Goal: Obtain resource: Obtain resource

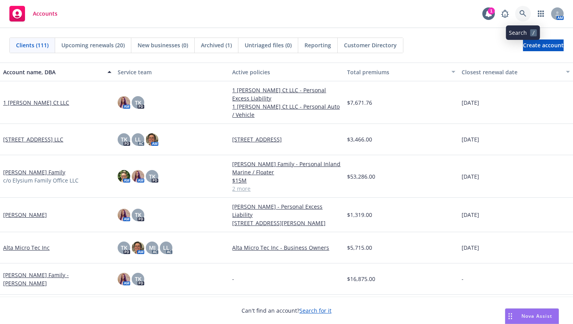
click at [525, 13] on icon at bounding box center [522, 13] width 7 height 7
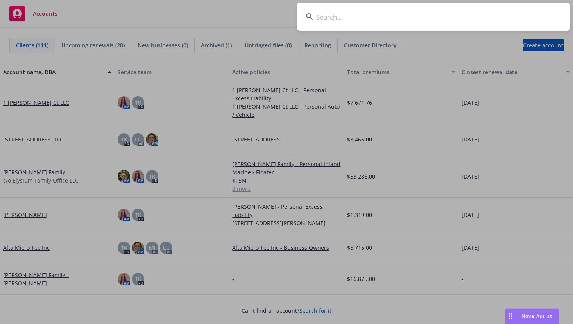
click at [349, 17] on input at bounding box center [433, 17] width 273 height 28
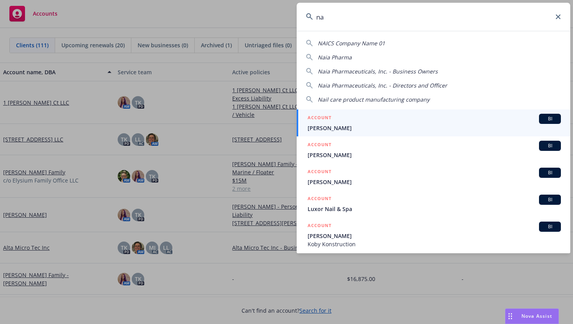
type input "n"
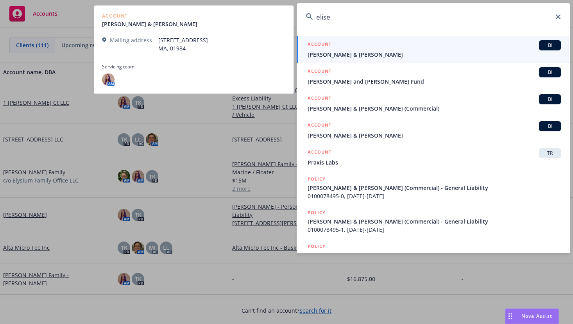
type input "elise"
click at [341, 54] on span "[PERSON_NAME] & [PERSON_NAME]" at bounding box center [433, 54] width 253 height 8
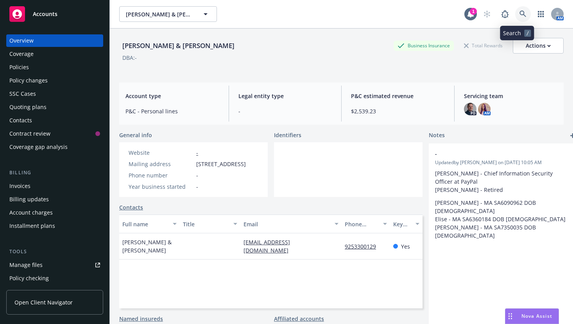
click at [520, 14] on icon at bounding box center [522, 14] width 7 height 7
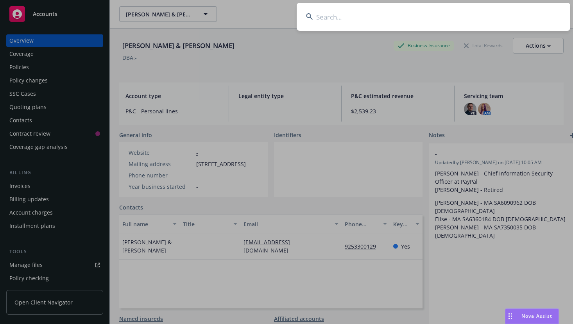
click at [325, 16] on input at bounding box center [433, 17] width 273 height 28
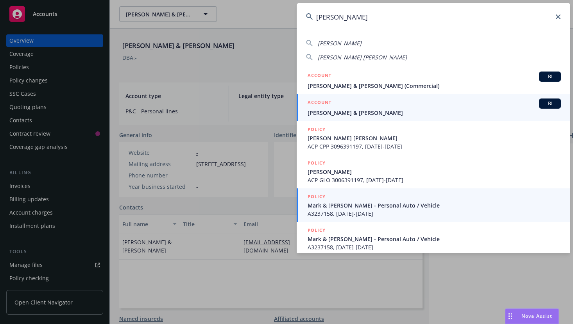
type input "[PERSON_NAME]"
click at [334, 111] on span "[PERSON_NAME] & [PERSON_NAME]" at bounding box center [433, 113] width 253 height 8
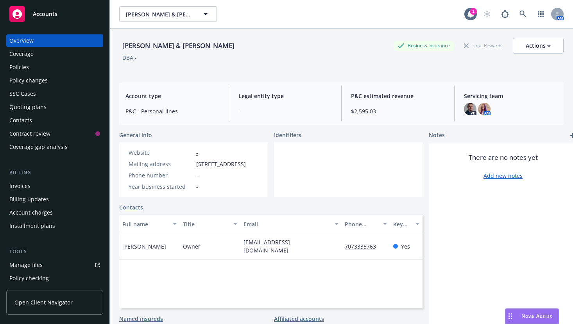
click at [19, 67] on div "Policies" at bounding box center [19, 67] width 20 height 13
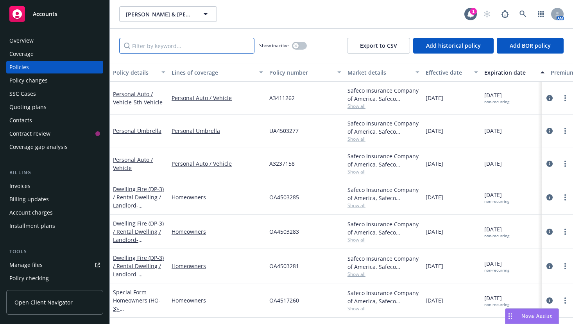
click at [187, 46] on input "Filter by keyword..." at bounding box center [186, 46] width 135 height 16
type input "[PERSON_NAME]"
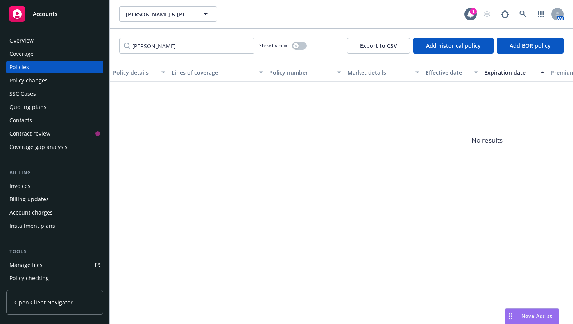
click at [37, 150] on div "Coverage gap analysis" at bounding box center [38, 147] width 58 height 13
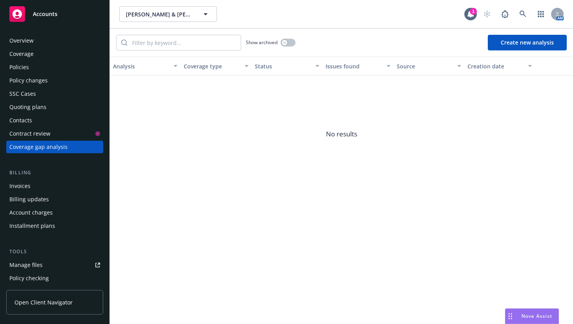
click at [25, 36] on div "Overview" at bounding box center [21, 40] width 24 height 13
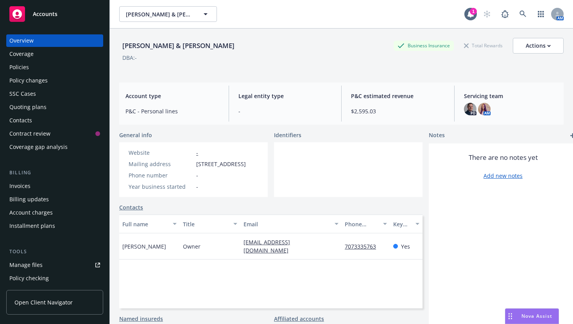
click at [24, 55] on div "Coverage" at bounding box center [21, 54] width 24 height 13
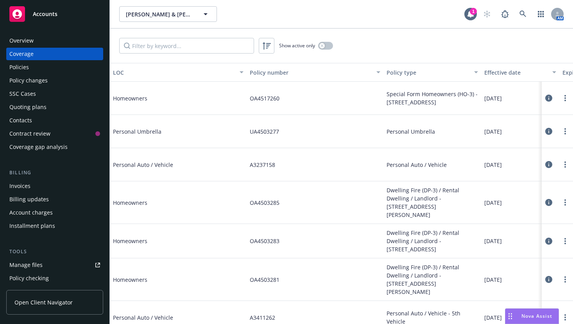
click at [545, 132] on icon at bounding box center [548, 131] width 7 height 7
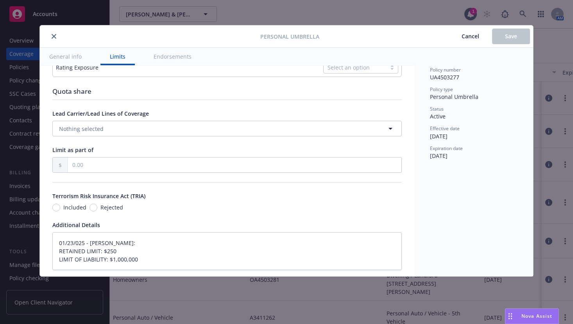
scroll to position [203, 0]
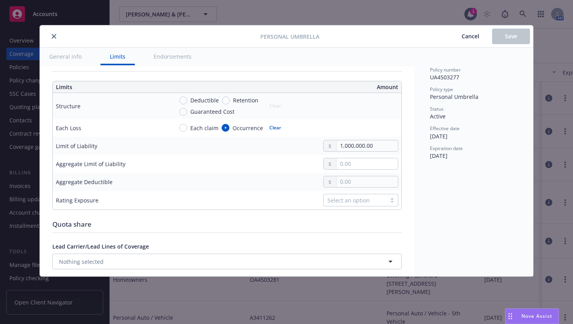
click at [470, 37] on span "Cancel" at bounding box center [470, 35] width 18 height 7
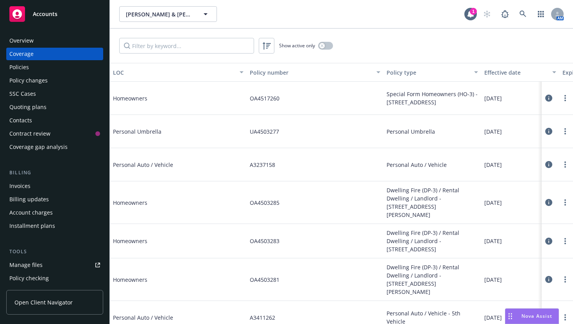
click at [266, 166] on span "A3237158" at bounding box center [262, 165] width 25 height 8
click at [399, 161] on div "Personal Auto / Vehicle" at bounding box center [432, 164] width 98 height 33
drag, startPoint x: 405, startPoint y: 167, endPoint x: 507, endPoint y: 167, distance: 101.6
click at [418, 167] on span "Personal Auto / Vehicle" at bounding box center [416, 165] width 60 height 8
click at [560, 165] on link "more" at bounding box center [564, 164] width 9 height 9
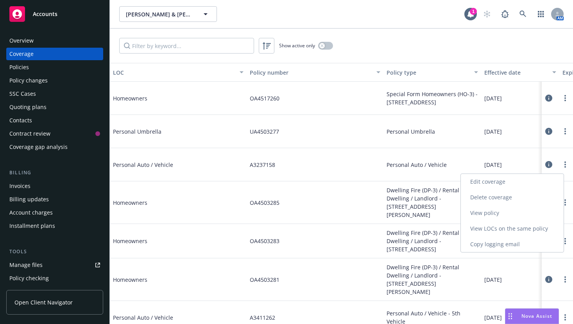
click at [486, 216] on link "View policy" at bounding box center [512, 213] width 103 height 16
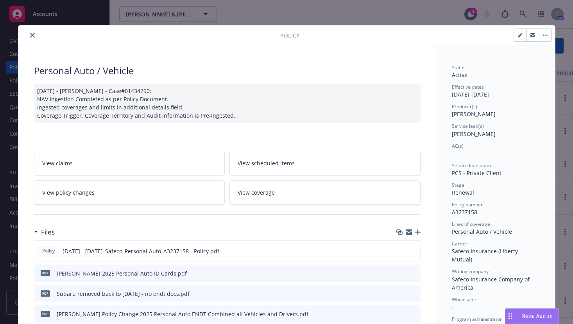
scroll to position [117, 0]
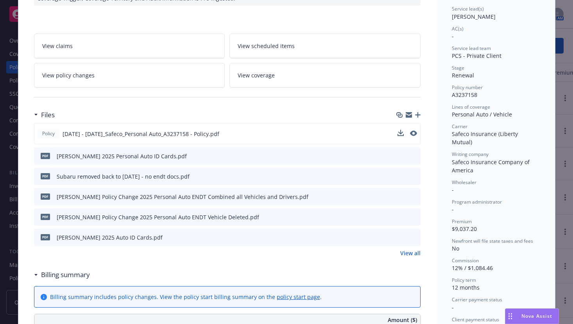
click at [152, 133] on span "[DATE] - [DATE]_Safeco_Personal Auto_A3237158 - Policy.pdf" at bounding box center [141, 134] width 157 height 8
click at [80, 73] on span "View policy changes" at bounding box center [68, 75] width 52 height 8
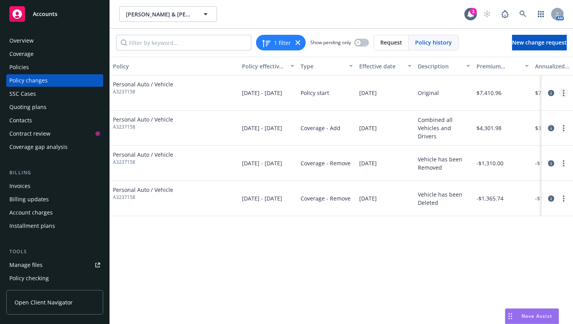
click at [563, 90] on icon "more" at bounding box center [564, 93] width 2 height 6
click at [24, 51] on div "Coverage" at bounding box center [21, 54] width 24 height 13
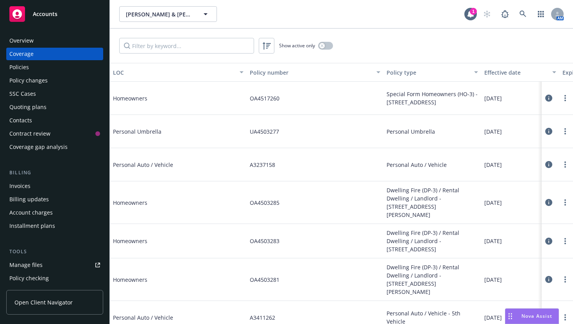
click at [24, 66] on div "Policies" at bounding box center [19, 67] width 20 height 13
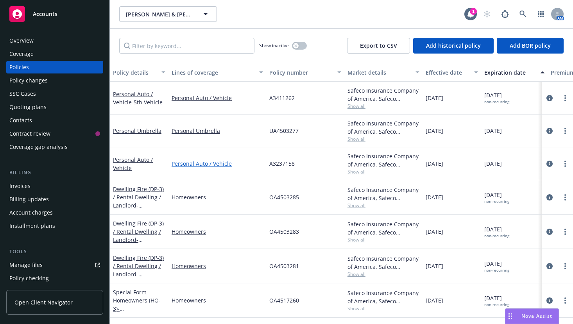
click at [193, 162] on link "Personal Auto / Vehicle" at bounding box center [216, 163] width 91 height 8
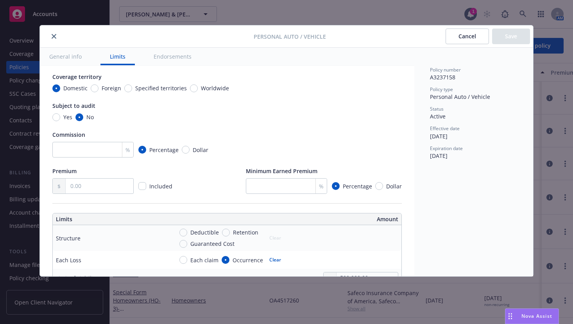
scroll to position [78, 0]
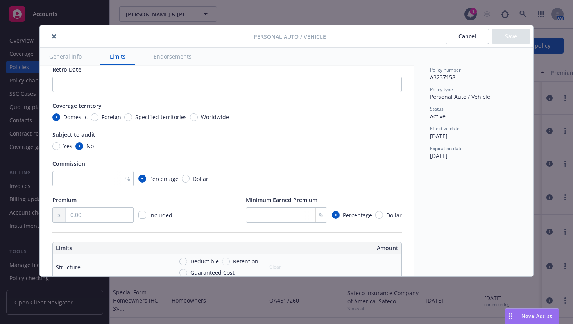
click at [467, 36] on button "Cancel" at bounding box center [466, 37] width 43 height 16
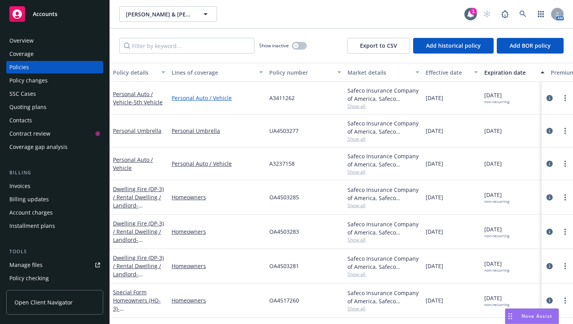
click at [193, 99] on link "Personal Auto / Vehicle" at bounding box center [216, 98] width 91 height 8
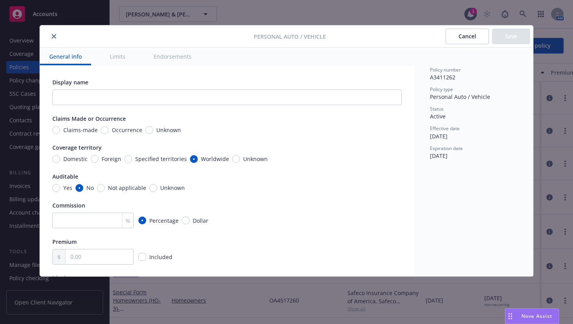
click at [118, 57] on button "Limits" at bounding box center [117, 57] width 34 height 18
click at [167, 56] on button "Endorsements" at bounding box center [172, 57] width 57 height 18
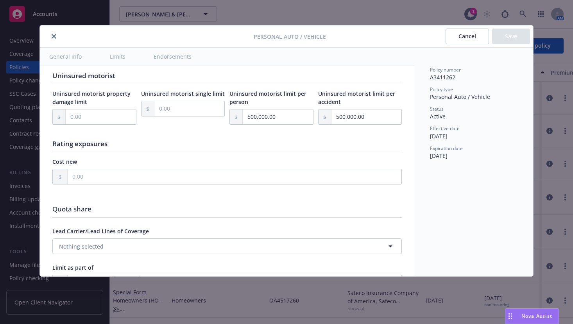
scroll to position [836, 0]
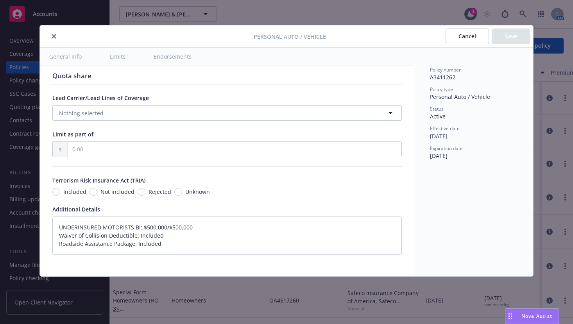
drag, startPoint x: 56, startPoint y: 36, endPoint x: 180, endPoint y: 54, distance: 125.1
click at [55, 36] on button "close" at bounding box center [53, 36] width 9 height 9
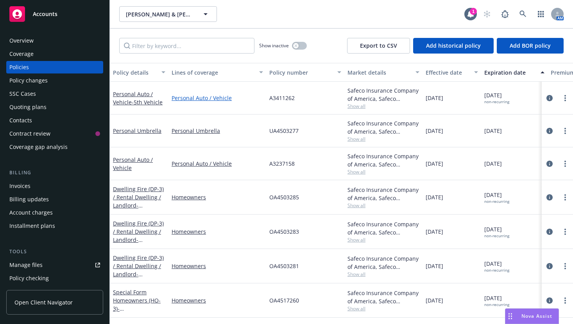
click at [215, 98] on link "Personal Auto / Vehicle" at bounding box center [216, 98] width 91 height 8
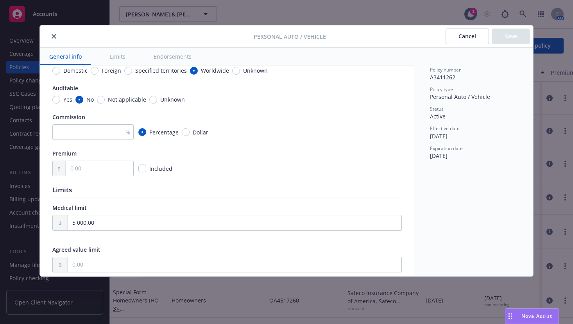
type textarea "x"
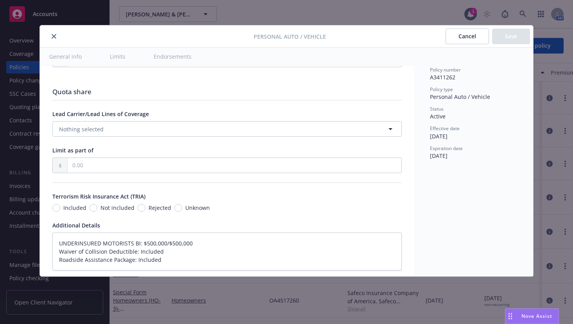
scroll to position [836, 0]
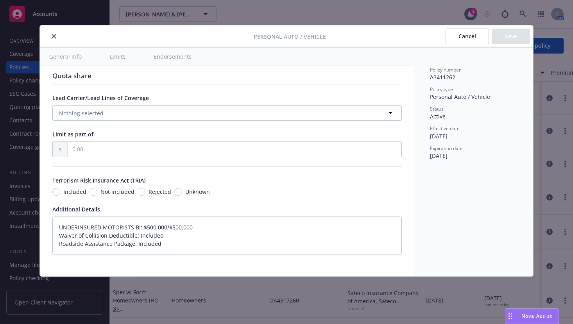
click at [468, 34] on button "Cancel" at bounding box center [466, 37] width 43 height 16
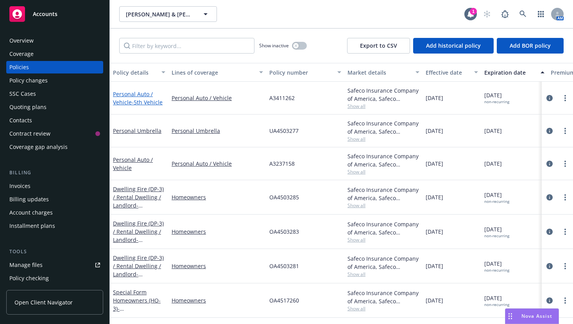
click at [137, 96] on link "Personal Auto / Vehicle - 5th Vehicle" at bounding box center [138, 98] width 50 height 16
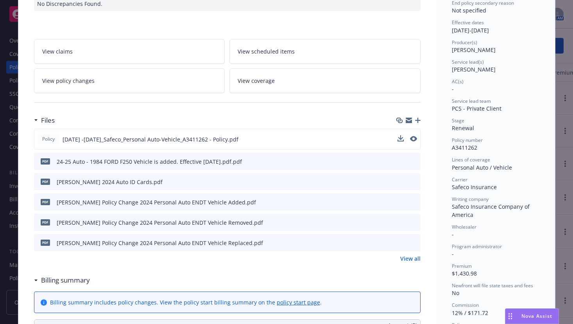
scroll to position [117, 0]
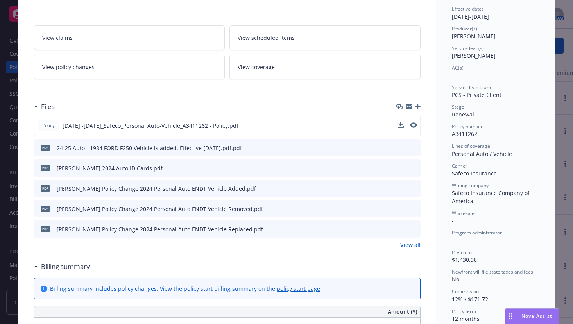
click at [185, 127] on span "[DATE] -[DATE]_Safeco_Personal Auto-Vehicle_A3411262 - Policy.pdf" at bounding box center [151, 125] width 176 height 8
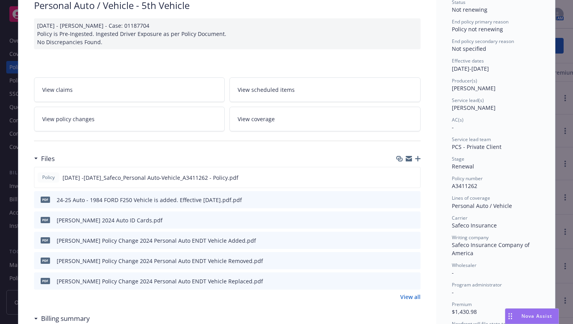
scroll to position [0, 0]
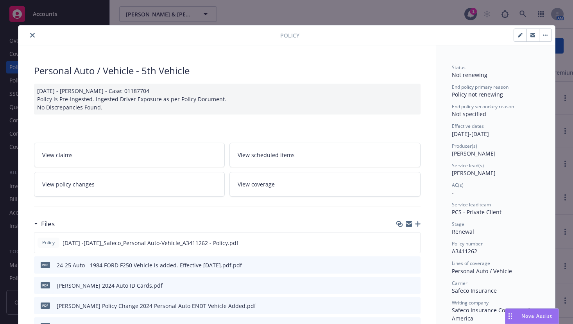
click at [171, 178] on link "View policy changes" at bounding box center [129, 184] width 191 height 25
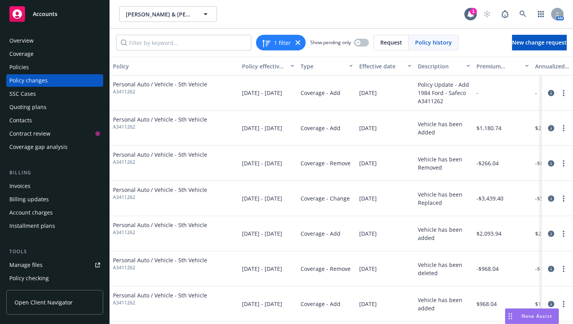
click at [188, 83] on span "Personal Auto / Vehicle - 5th Vehicle" at bounding box center [160, 84] width 94 height 8
click at [559, 93] on link "more" at bounding box center [563, 92] width 9 height 9
click at [126, 85] on span "Personal Auto / Vehicle - 5th Vehicle" at bounding box center [160, 84] width 94 height 8
click at [523, 12] on icon at bounding box center [522, 14] width 7 height 7
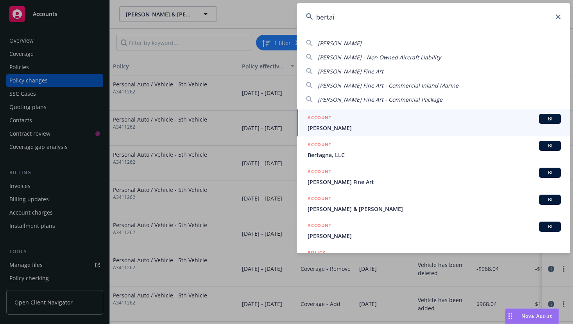
type input "[PERSON_NAME]"
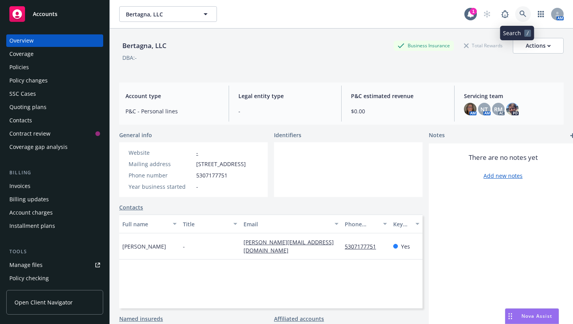
click at [519, 13] on icon at bounding box center [522, 14] width 7 height 7
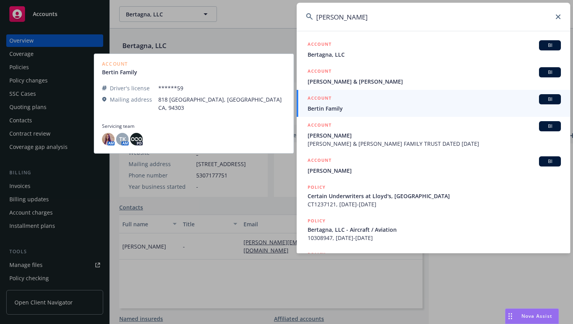
type input "[PERSON_NAME]"
click at [329, 108] on span "Bertin Family" at bounding box center [433, 108] width 253 height 8
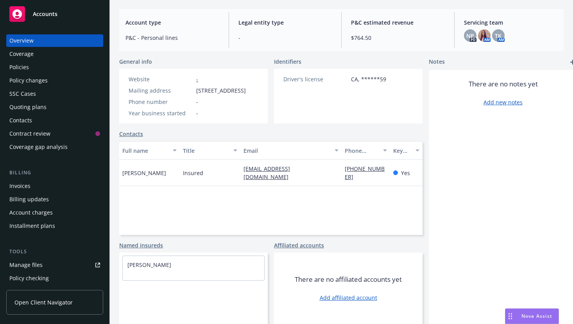
scroll to position [88, 0]
click at [24, 65] on div "Policies" at bounding box center [19, 67] width 20 height 13
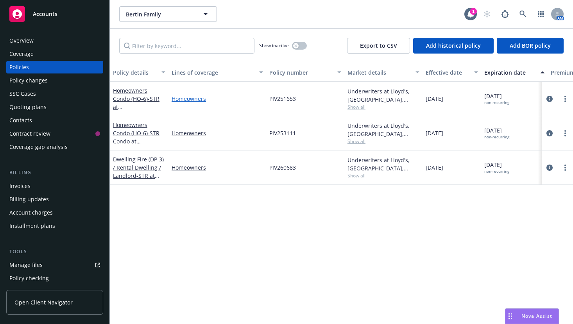
click at [198, 98] on link "Homeowners" at bounding box center [216, 99] width 91 height 8
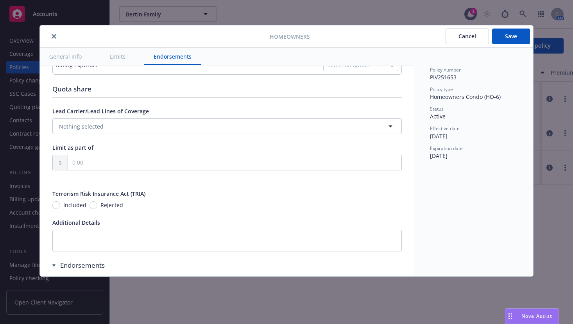
scroll to position [457, 0]
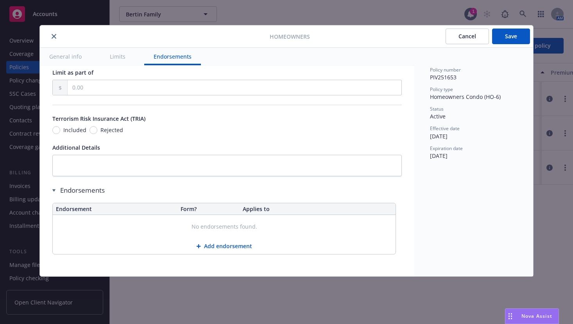
click at [469, 36] on button "Cancel" at bounding box center [466, 37] width 43 height 16
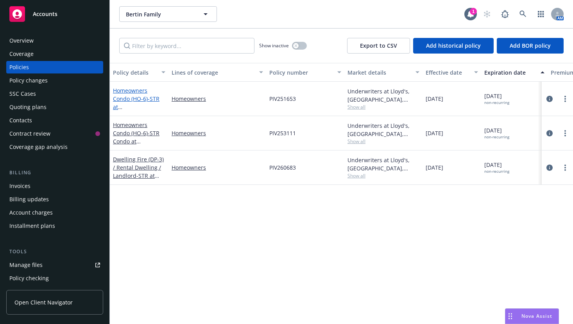
click at [137, 99] on link "Homeowners Condo (HO-6) - STR at [STREET_ADDRESS]" at bounding box center [138, 103] width 50 height 32
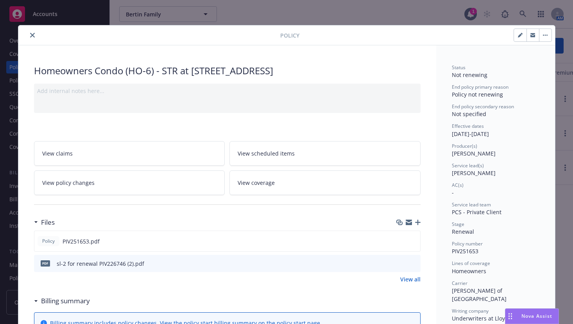
click at [110, 268] on div "sl-2 for renewal PIV226746 (2).pdf" at bounding box center [101, 263] width 88 height 8
click at [41, 266] on span "pdf" at bounding box center [45, 263] width 9 height 6
click at [400, 267] on button "download file" at bounding box center [400, 263] width 8 height 8
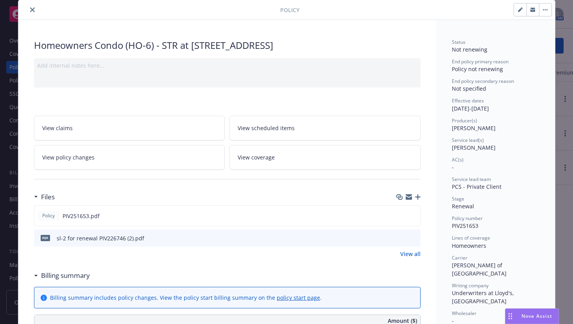
scroll to position [39, 0]
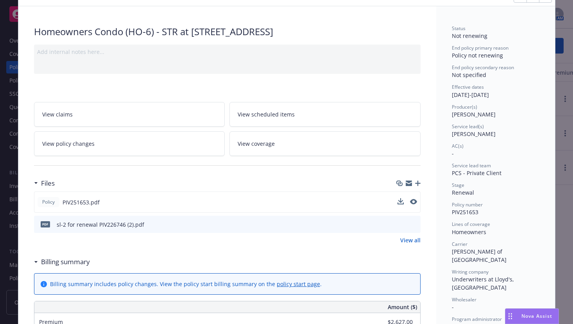
click at [67, 206] on span "PIV251653.pdf" at bounding box center [81, 202] width 37 height 8
click at [397, 205] on icon "download file" at bounding box center [400, 201] width 6 height 6
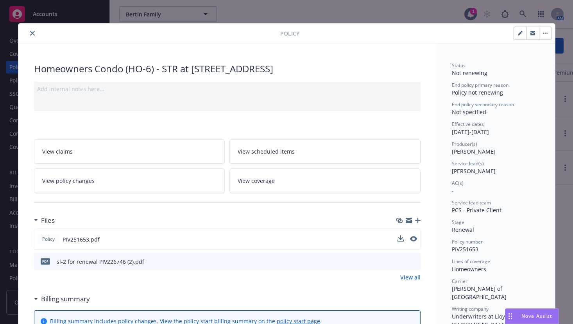
scroll to position [0, 0]
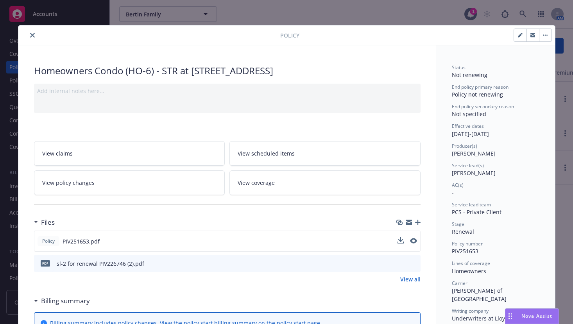
click at [30, 35] on icon "close" at bounding box center [32, 35] width 5 height 5
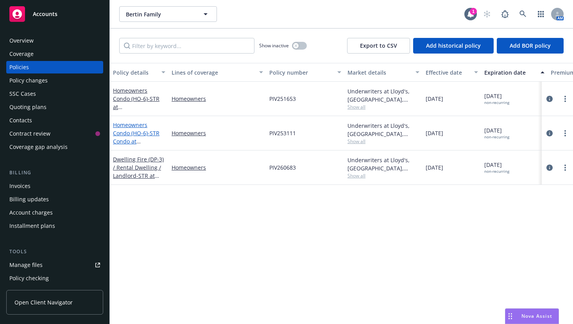
click at [139, 133] on link "Homeowners Condo (HO-6) - STR Condo at [STREET_ADDRESS]" at bounding box center [138, 137] width 50 height 32
